Goal: Task Accomplishment & Management: Complete application form

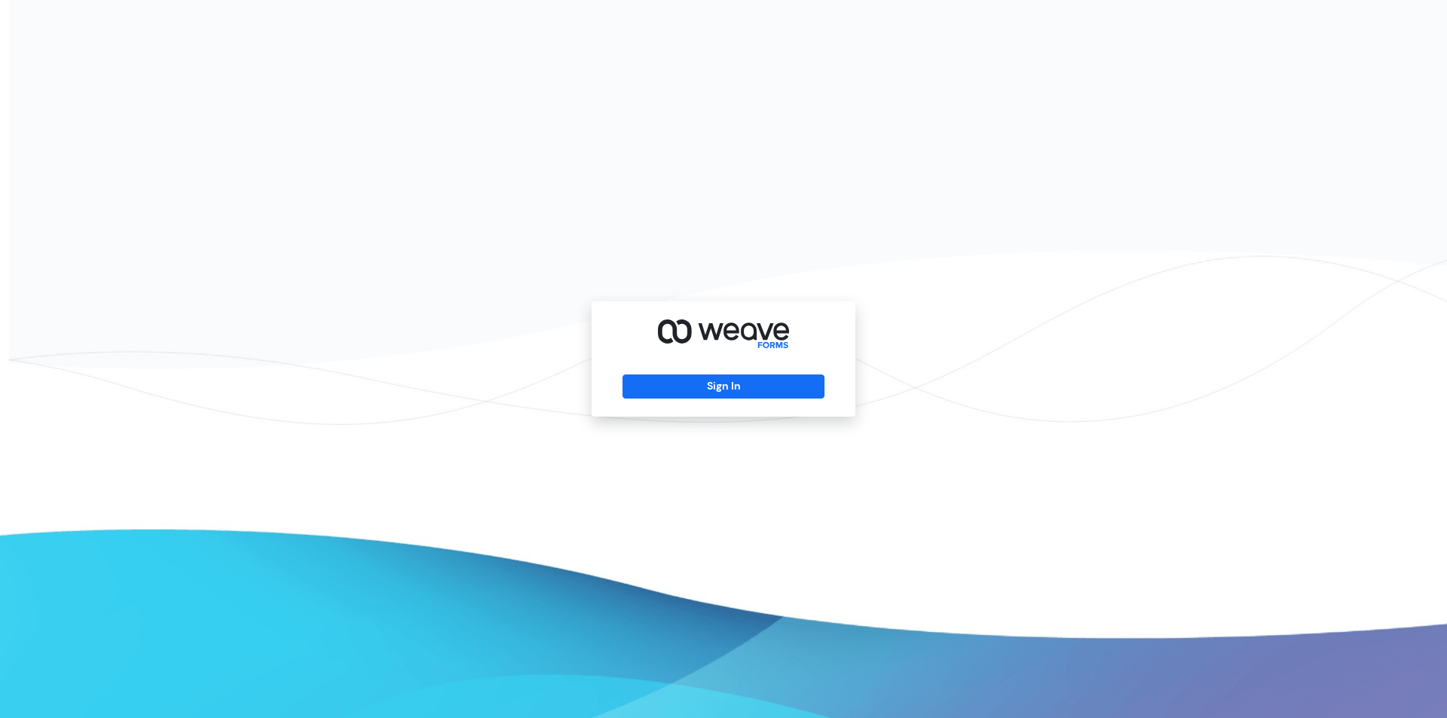
click at [758, 370] on div "Sign In" at bounding box center [724, 358] width 264 height 115
click at [760, 378] on button "Sign In" at bounding box center [722, 387] width 201 height 24
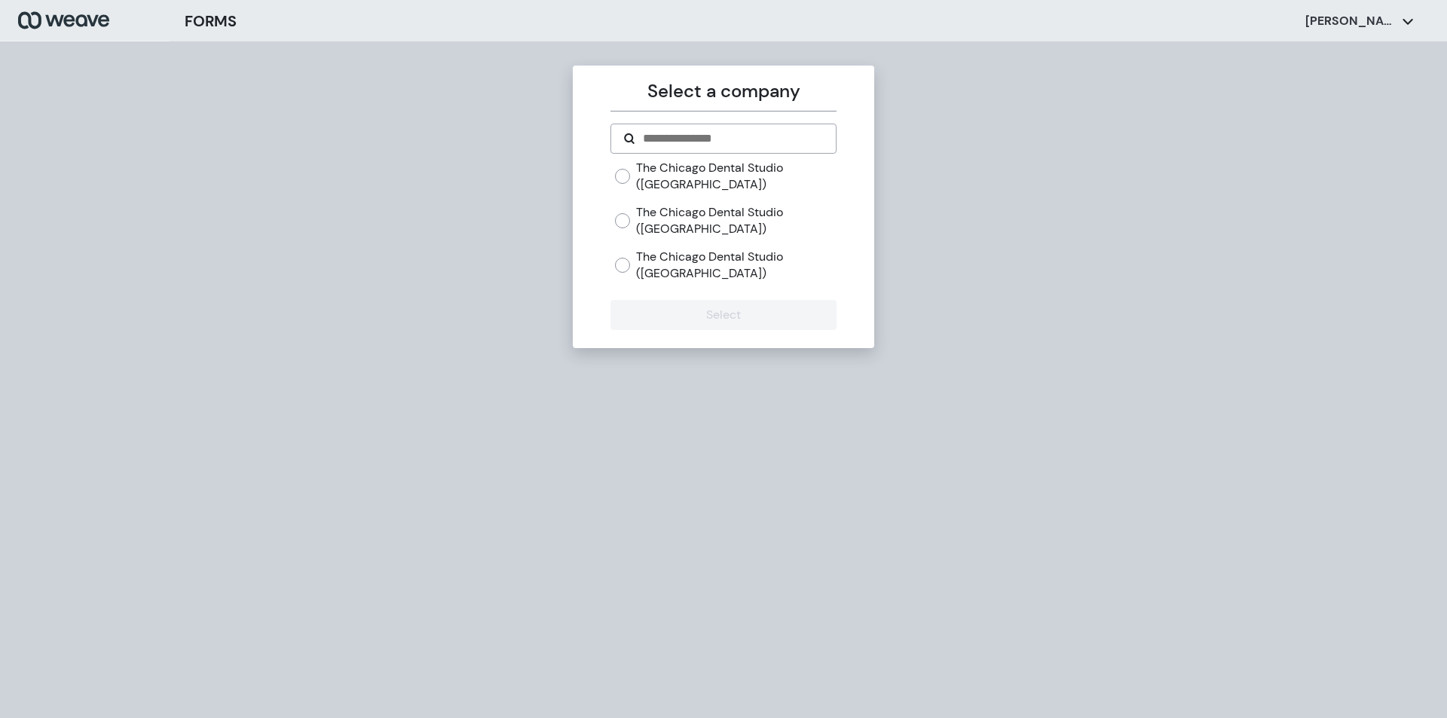
click at [706, 178] on label "The Chicago Dental Studio ([GEOGRAPHIC_DATA])" at bounding box center [736, 176] width 200 height 32
click at [711, 320] on button "Select" at bounding box center [722, 315] width 225 height 30
